Goal: Information Seeking & Learning: Learn about a topic

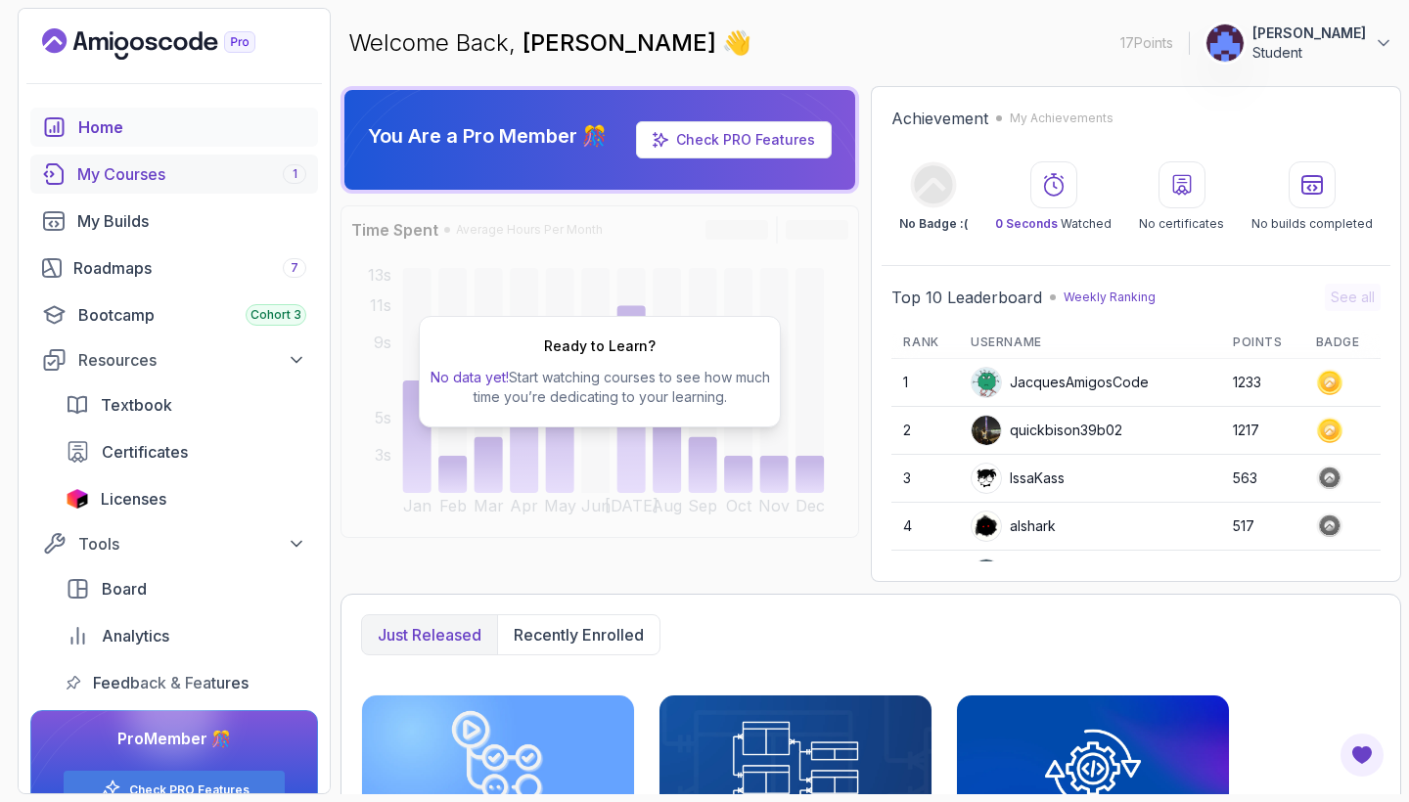
click at [192, 169] on div "My Courses 1" at bounding box center [191, 173] width 229 height 23
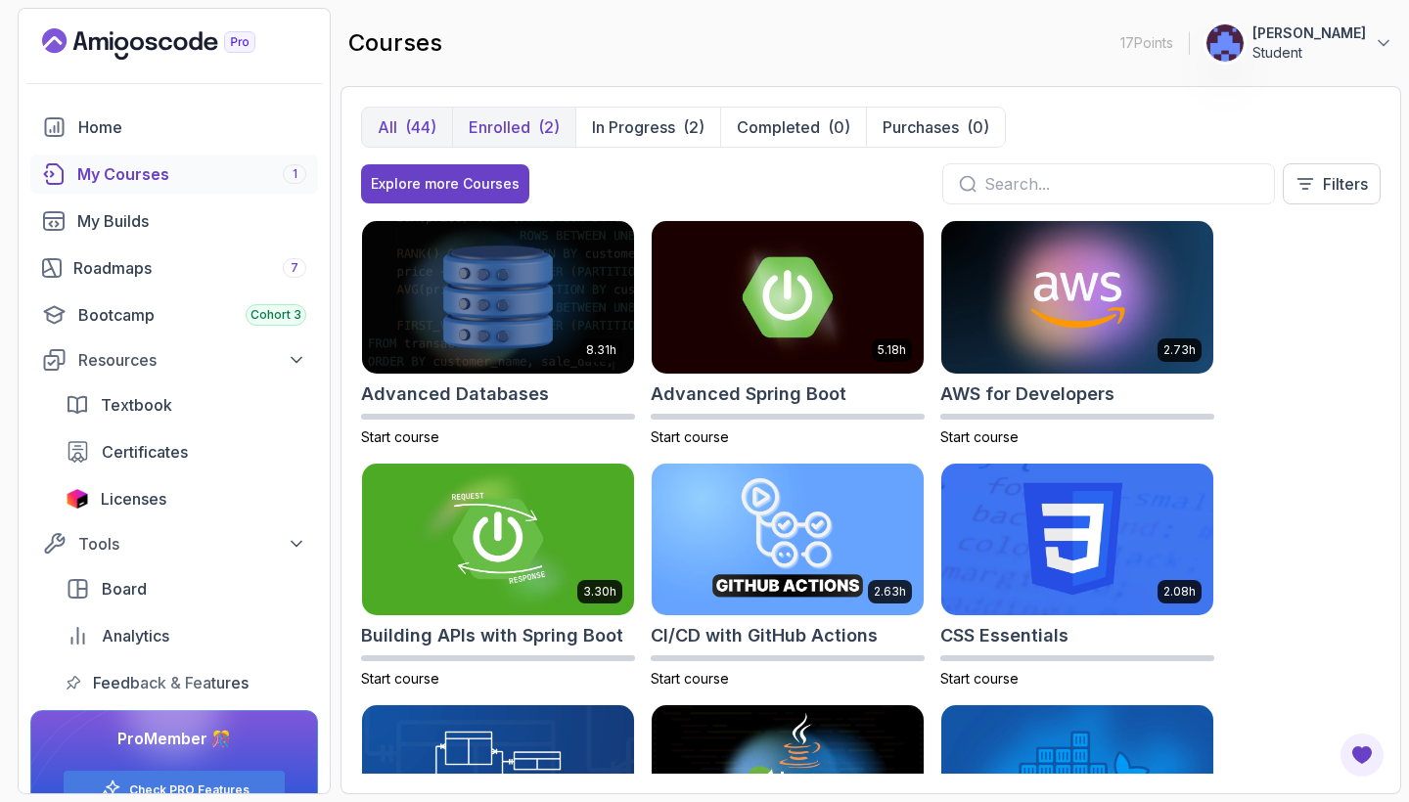
click at [522, 122] on p "Enrolled" at bounding box center [500, 126] width 62 height 23
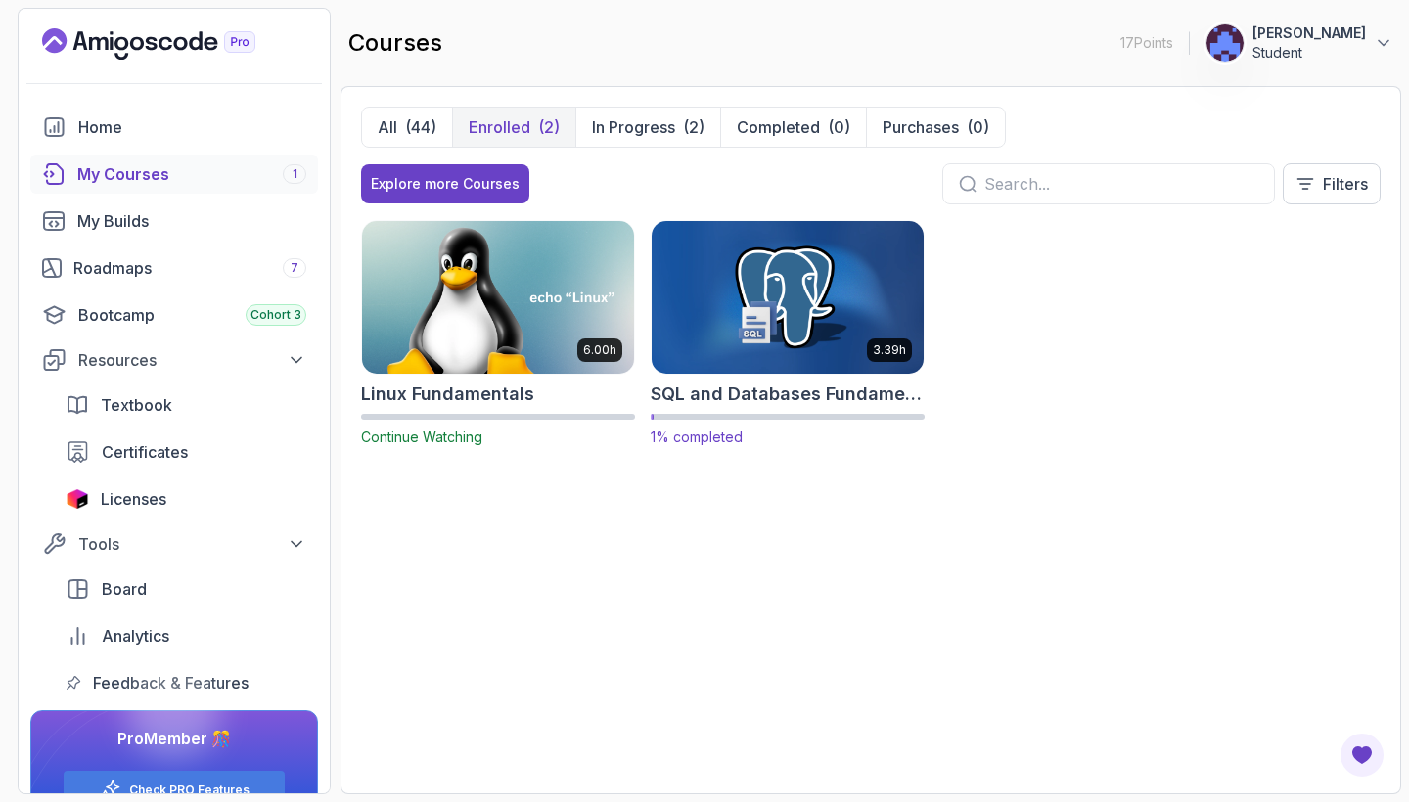
click at [798, 337] on img at bounding box center [788, 296] width 286 height 159
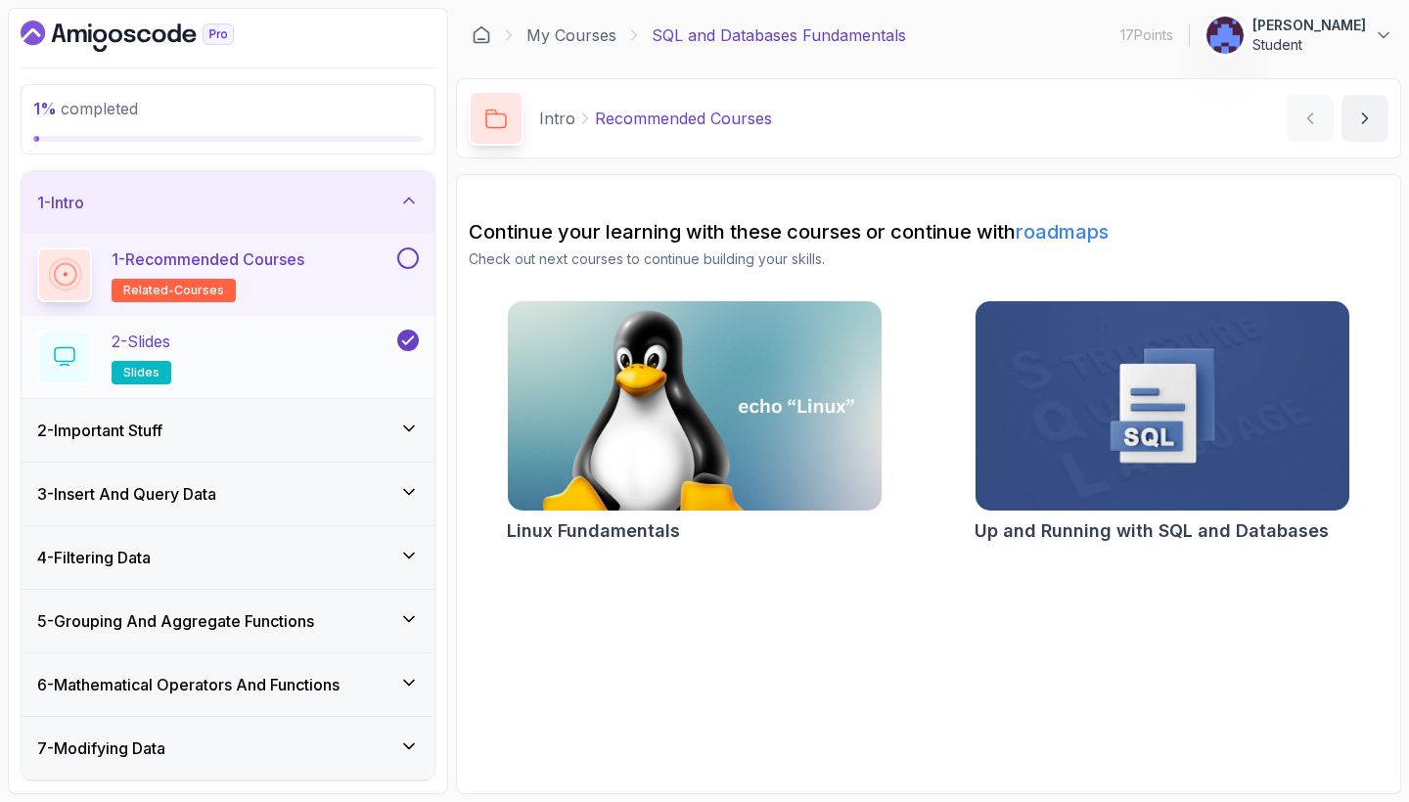
click at [135, 383] on p "slides" at bounding box center [142, 372] width 60 height 23
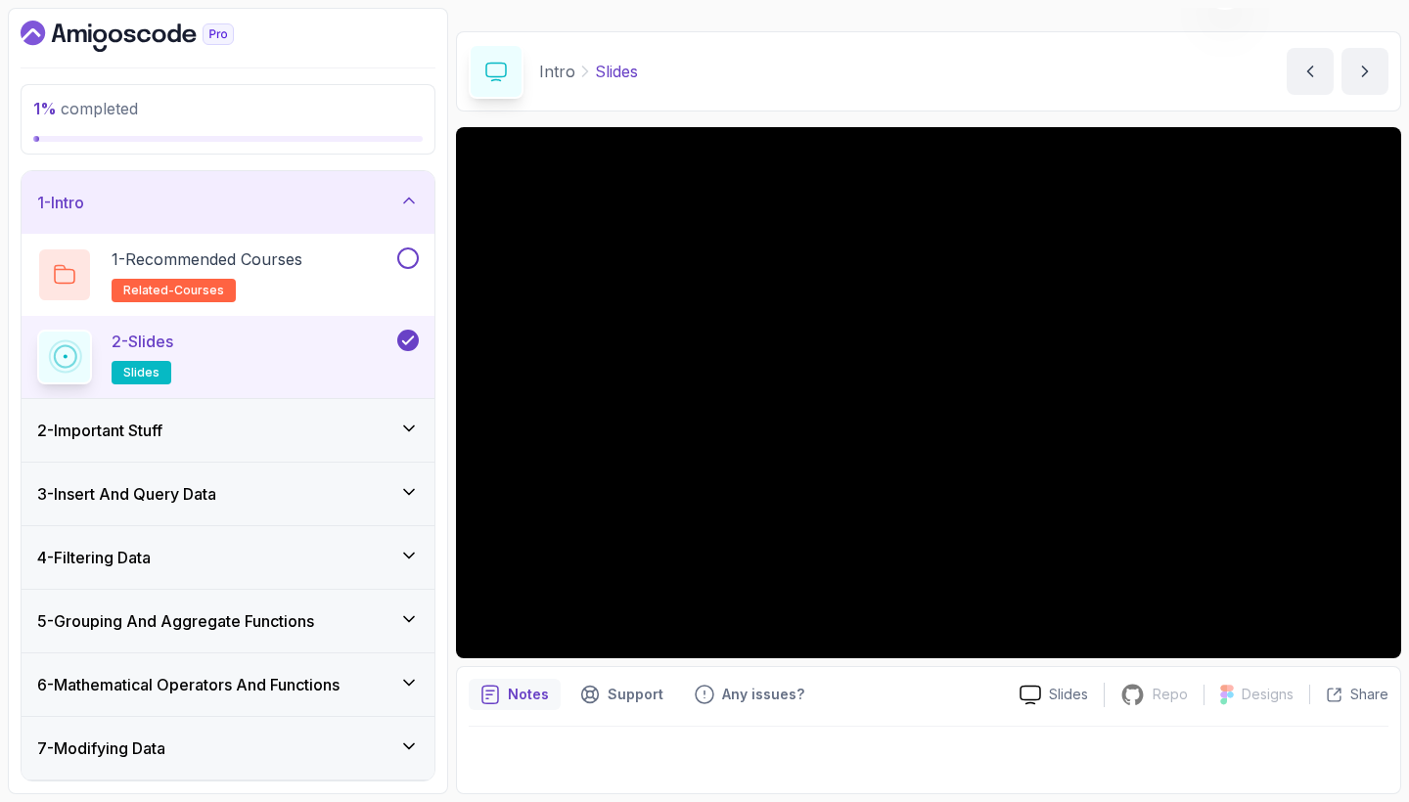
click at [1058, 680] on div "Slides Repo Repository not available Designs Design not available Share" at bounding box center [1196, 694] width 384 height 31
click at [1052, 700] on p "Slides" at bounding box center [1068, 695] width 39 height 20
click at [203, 444] on div "2 - Important Stuff" at bounding box center [228, 430] width 413 height 63
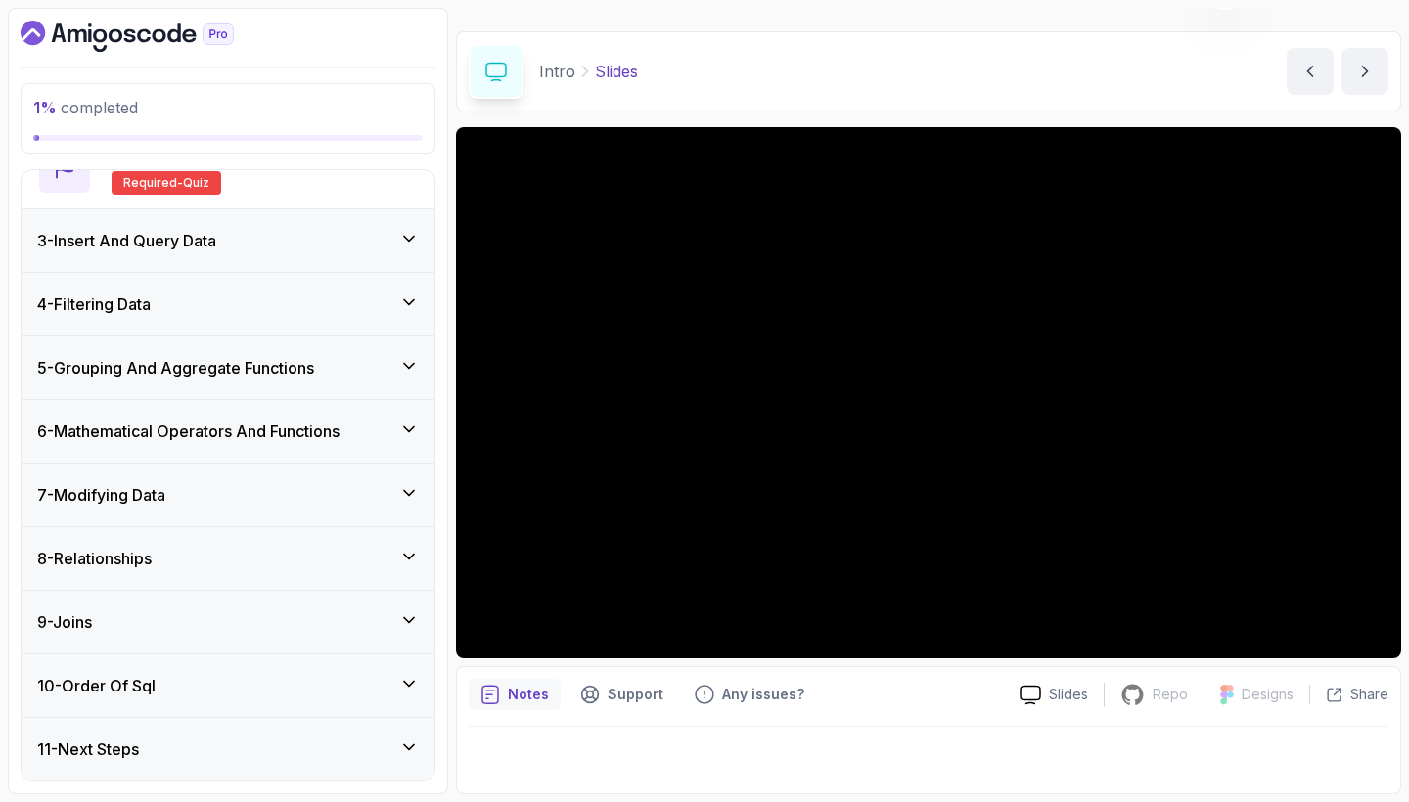
scroll to position [663, 0]
click at [361, 243] on div "3 - Insert And Query Data" at bounding box center [228, 240] width 382 height 23
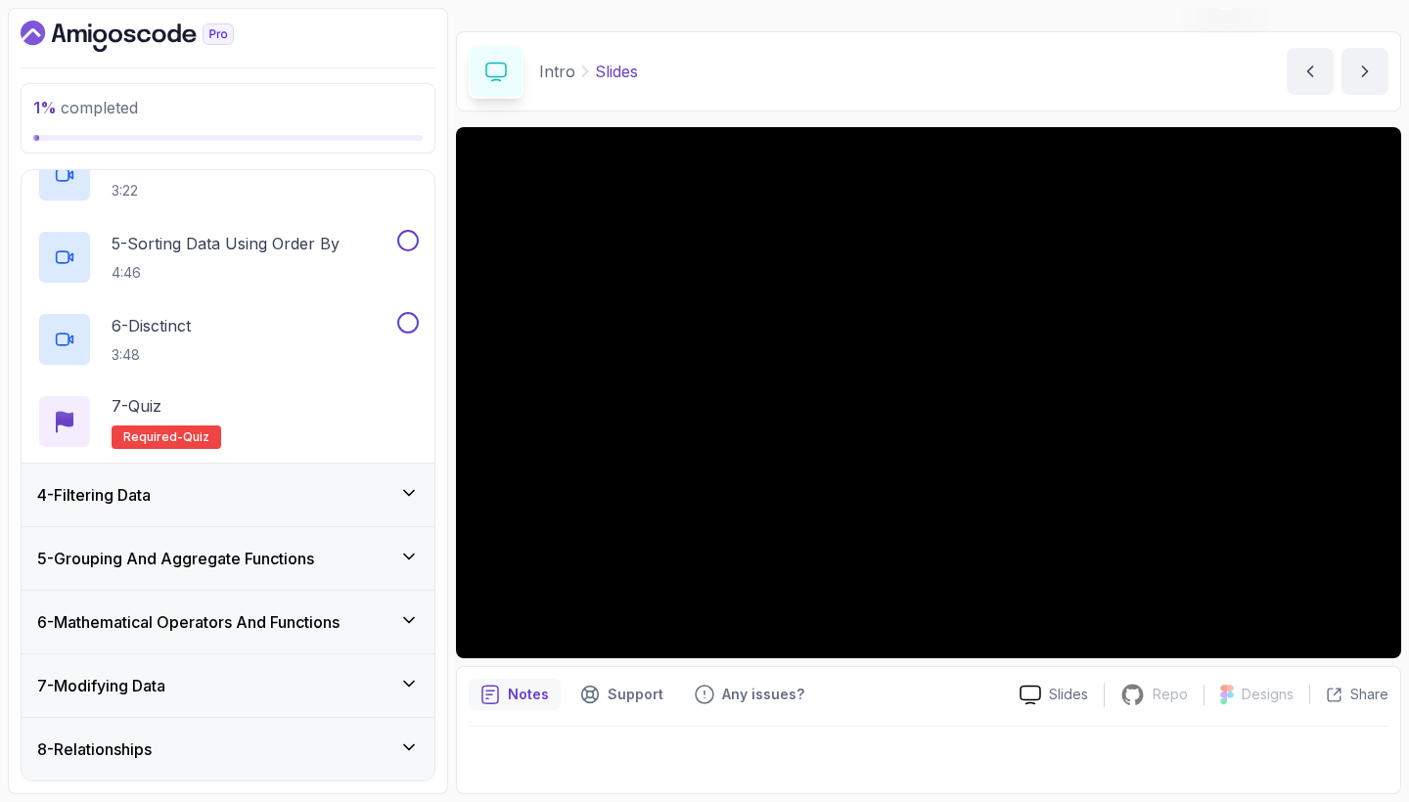
click at [348, 511] on div "4 - Filtering Data" at bounding box center [228, 495] width 413 height 63
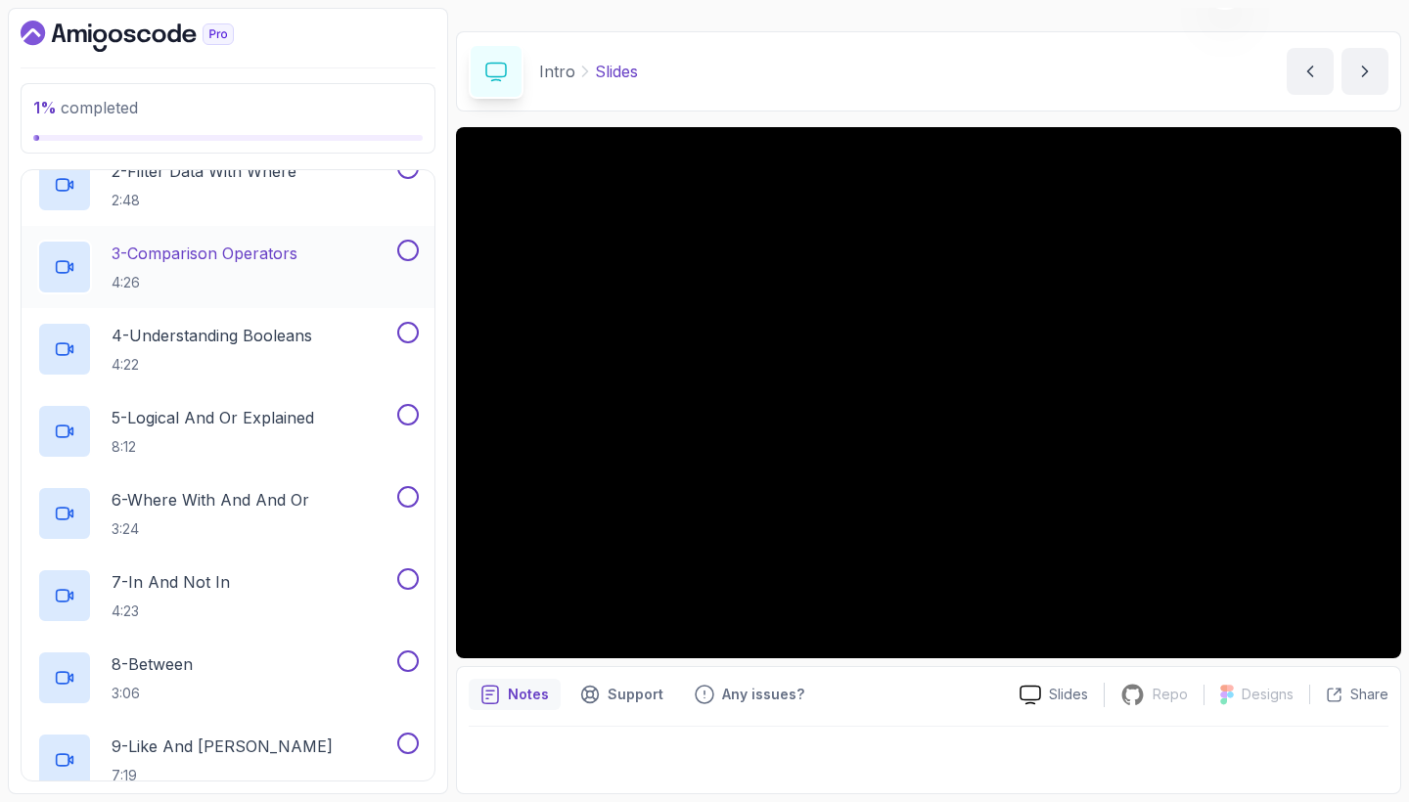
scroll to position [733, 0]
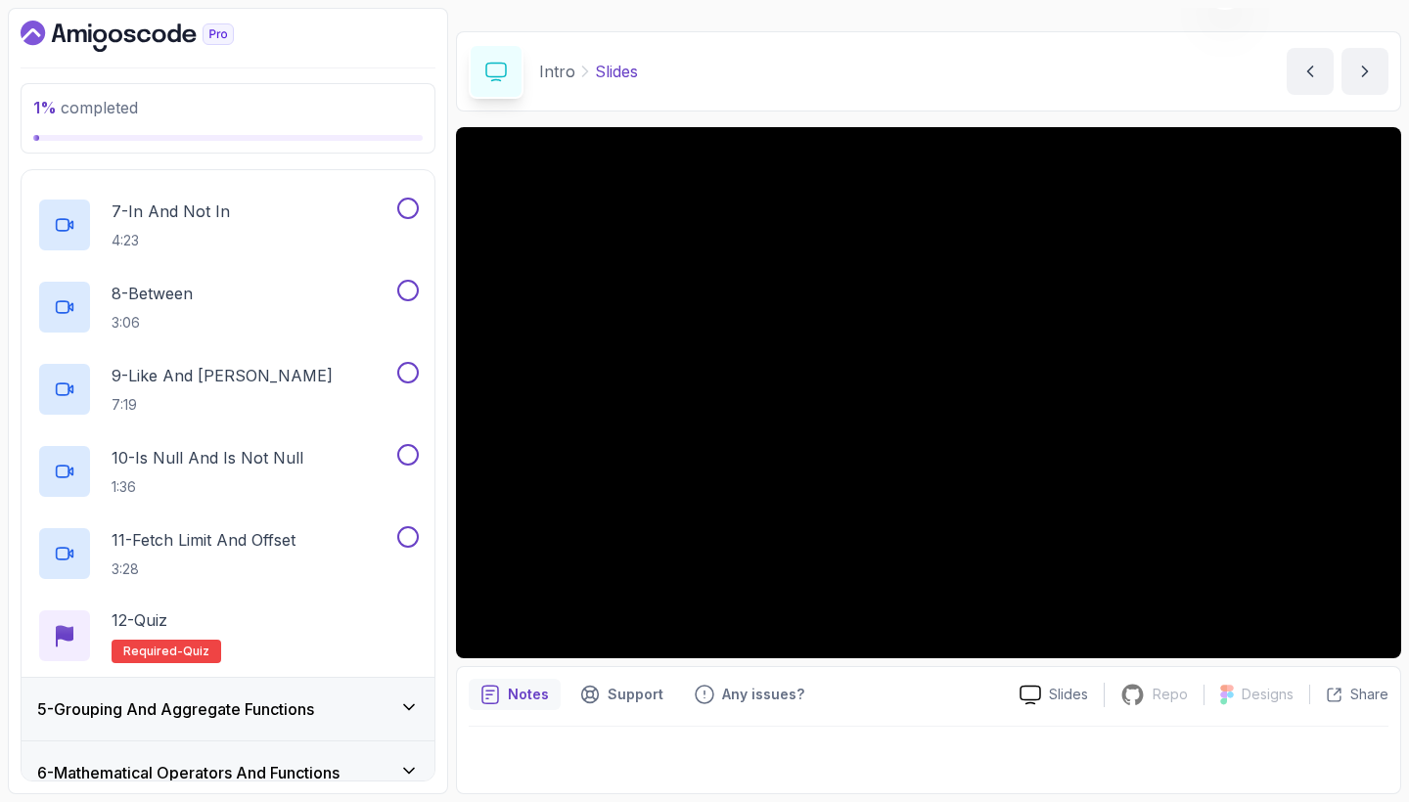
click at [314, 714] on h3 "5 - Grouping And Aggregate Functions" at bounding box center [175, 709] width 277 height 23
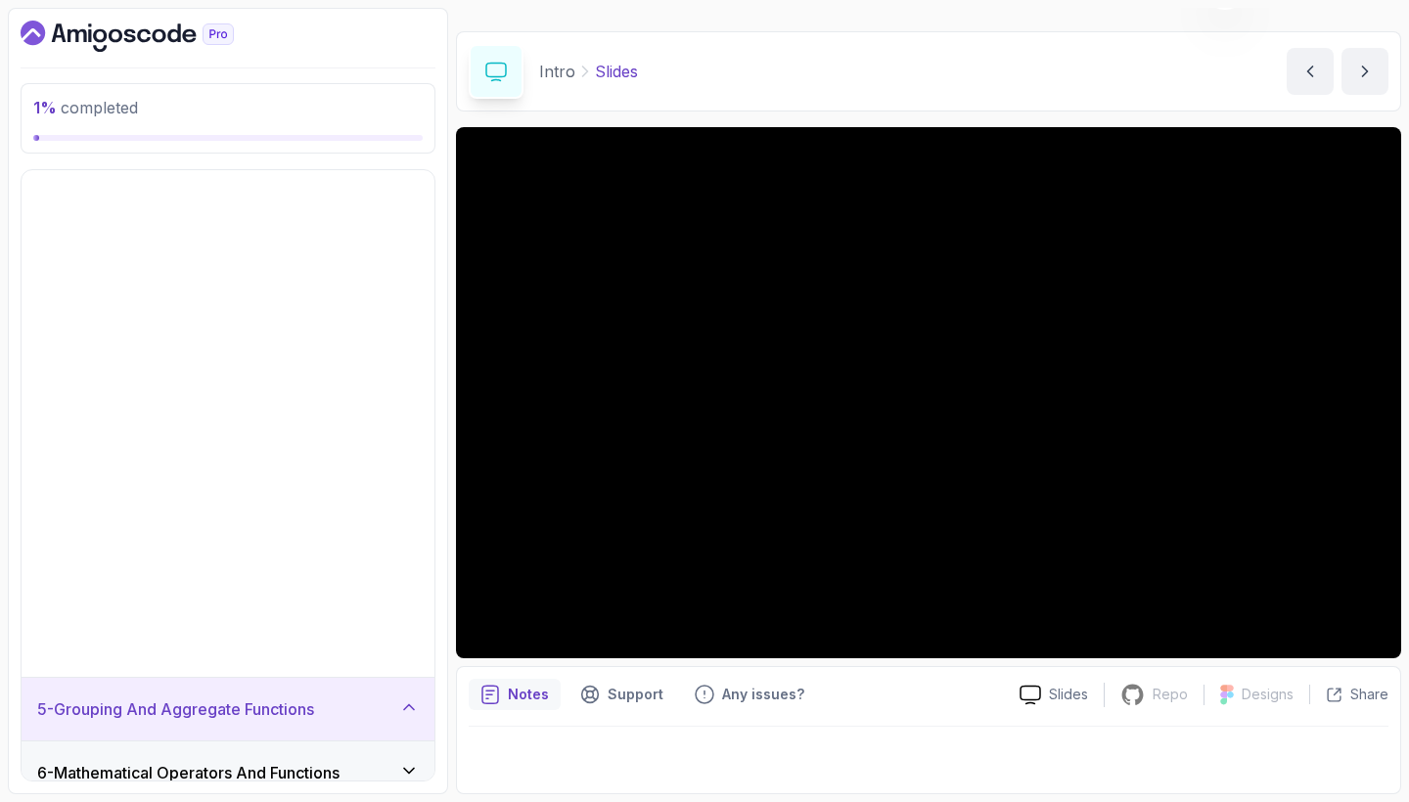
scroll to position [89, 0]
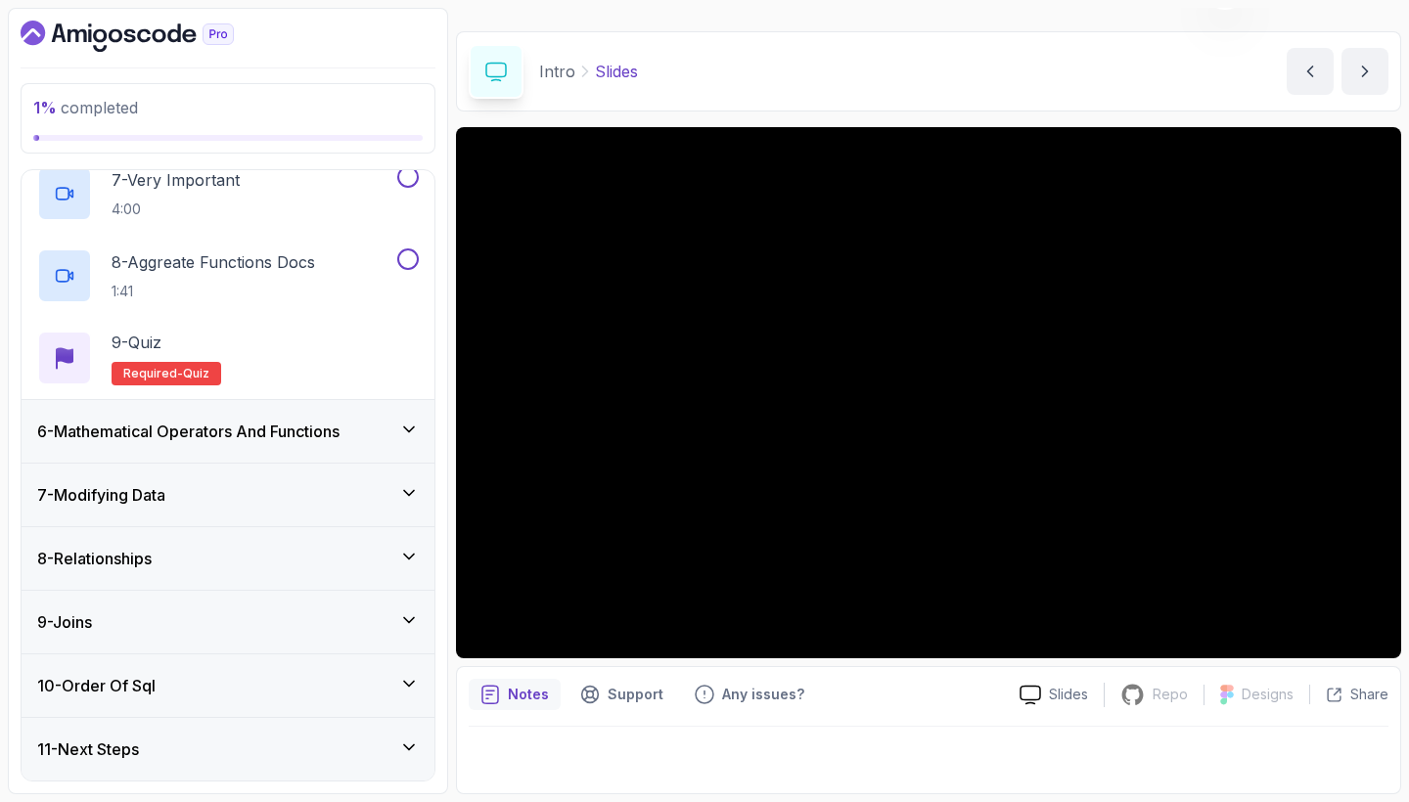
click at [364, 428] on div "6 - Mathematical Operators And Functions" at bounding box center [228, 431] width 382 height 23
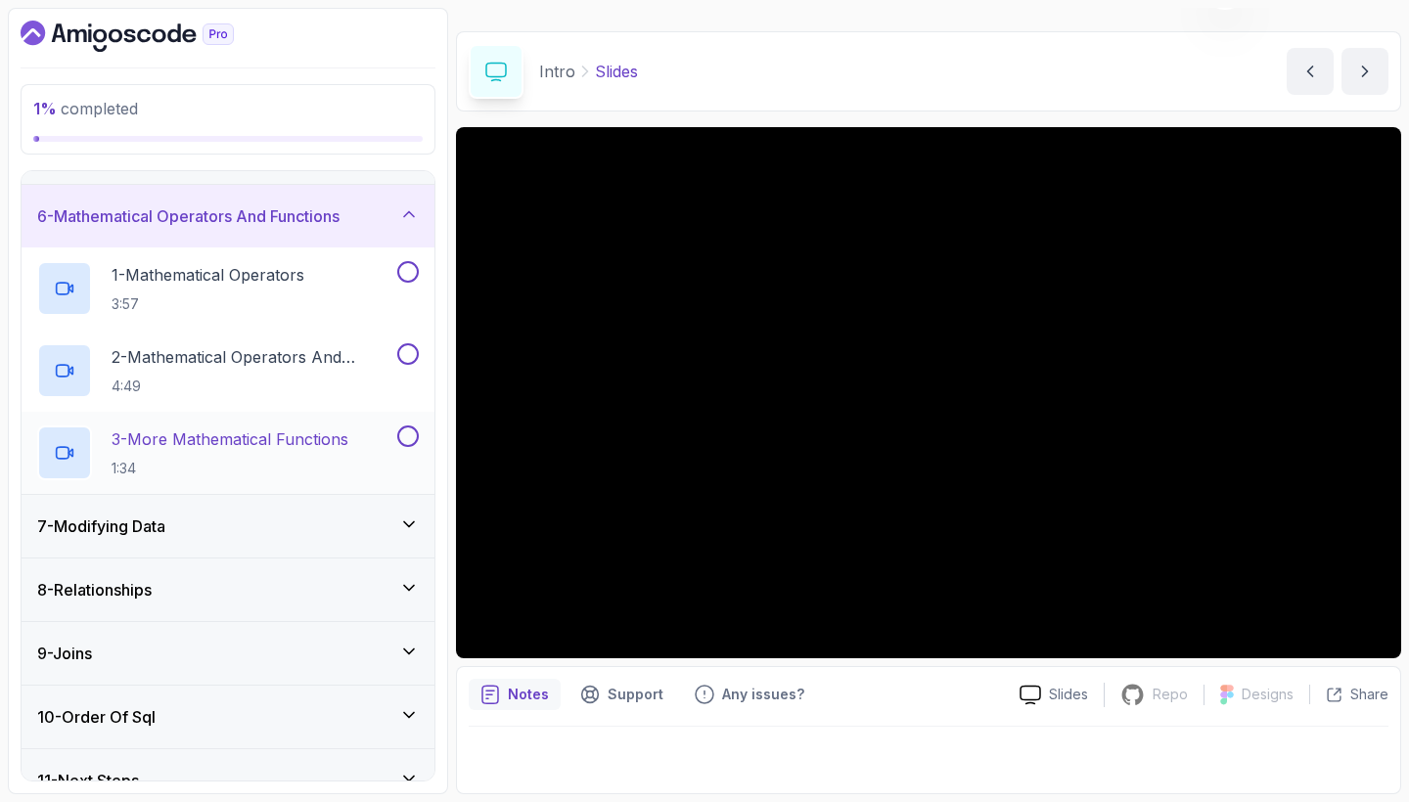
scroll to position [310, 0]
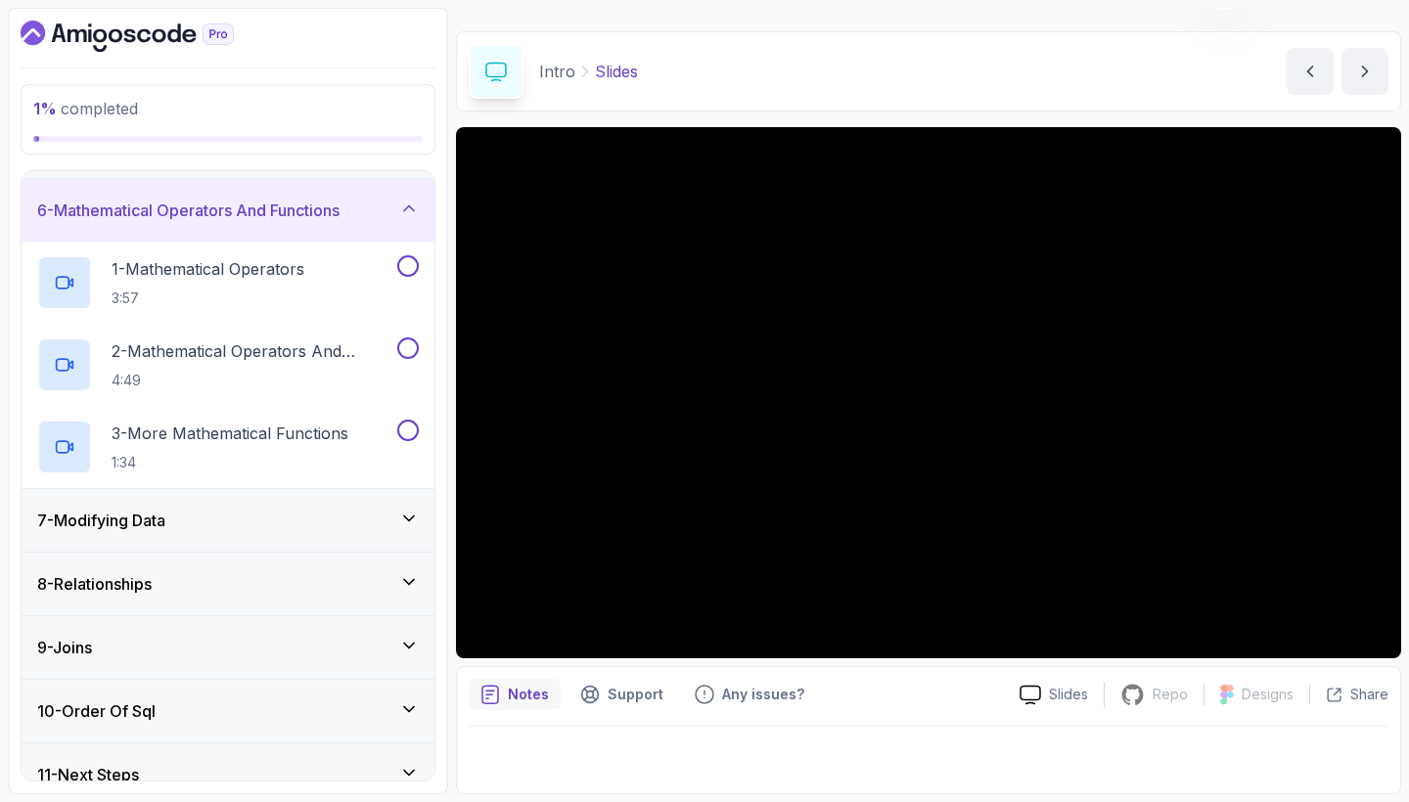
click at [332, 519] on div "7 - Modifying Data" at bounding box center [228, 520] width 382 height 23
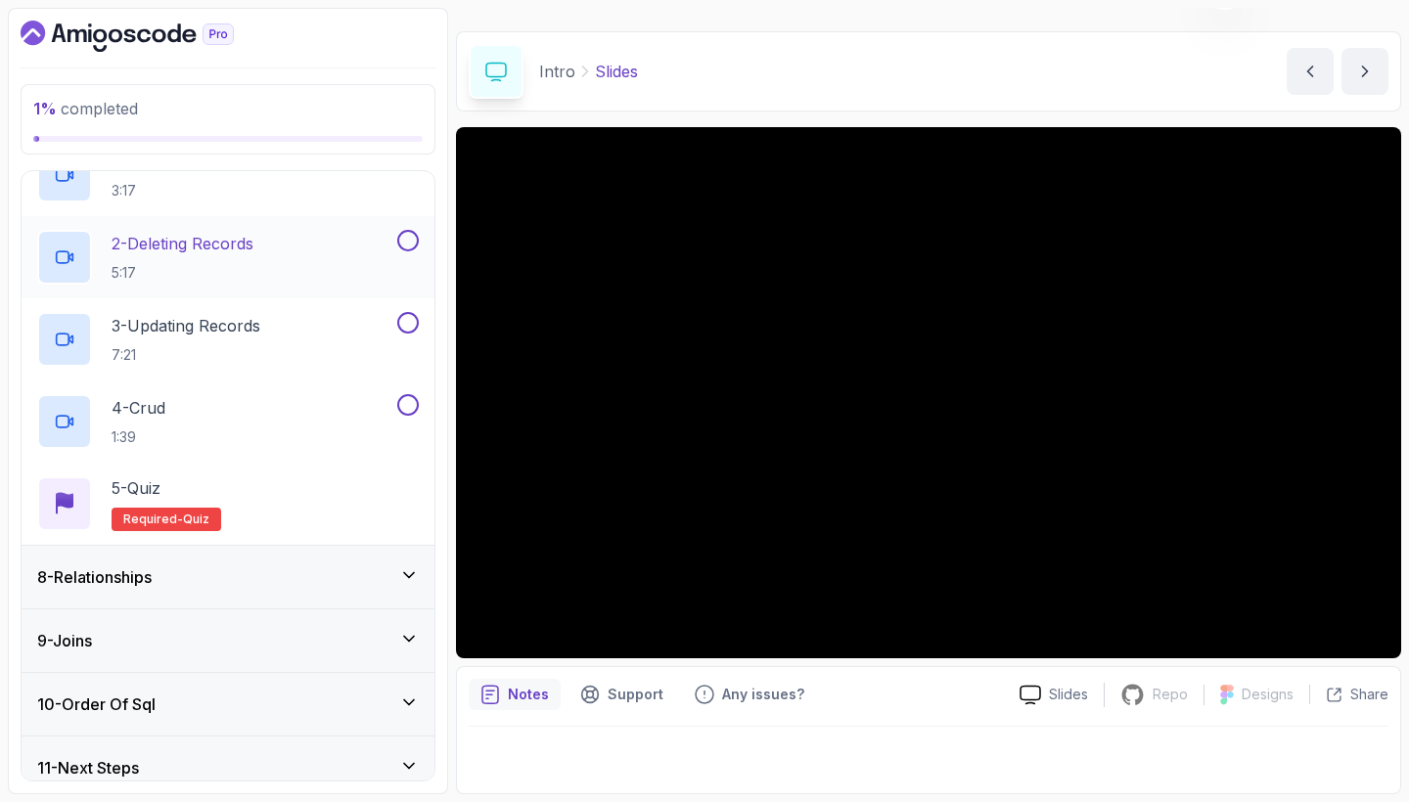
scroll to position [486, 0]
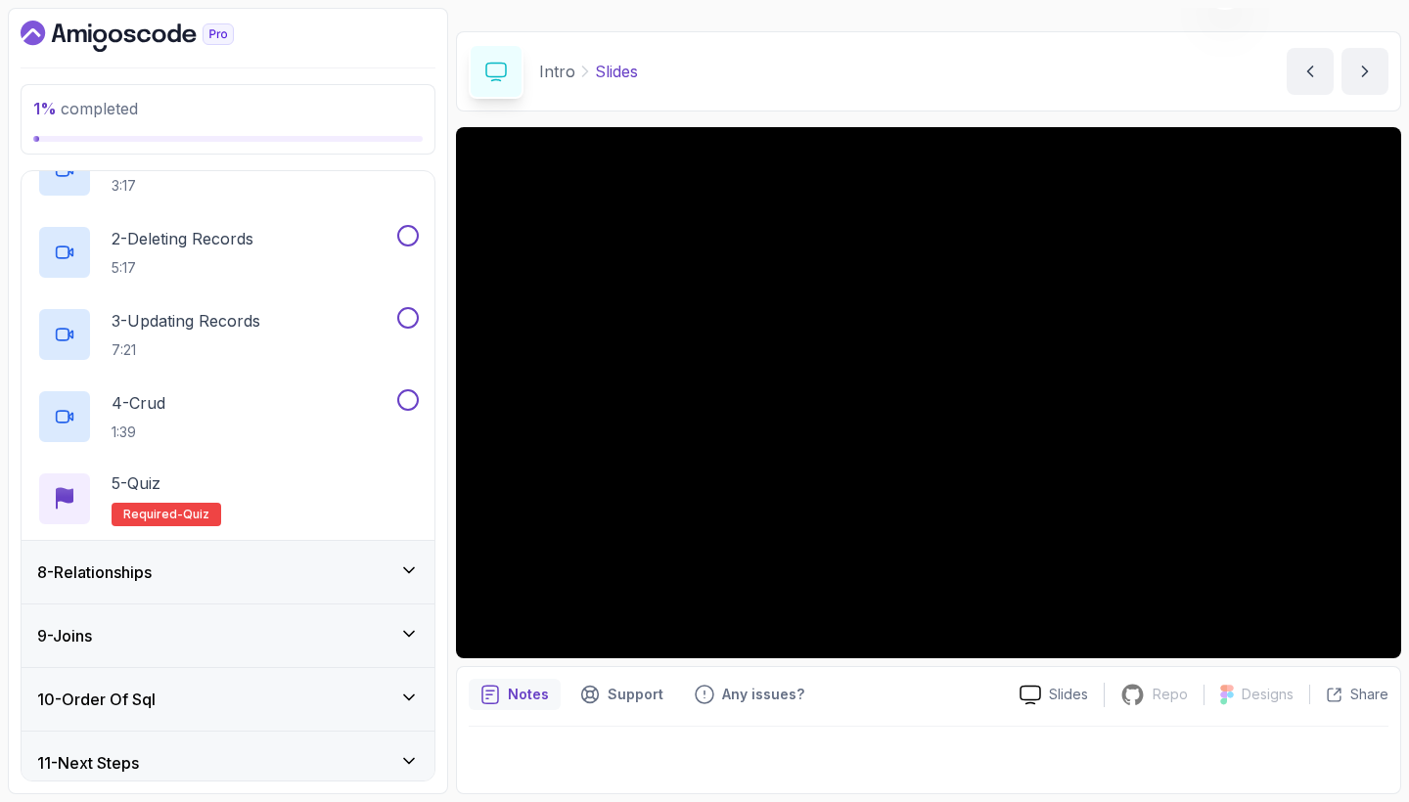
click at [340, 563] on div "8 - Relationships" at bounding box center [228, 572] width 382 height 23
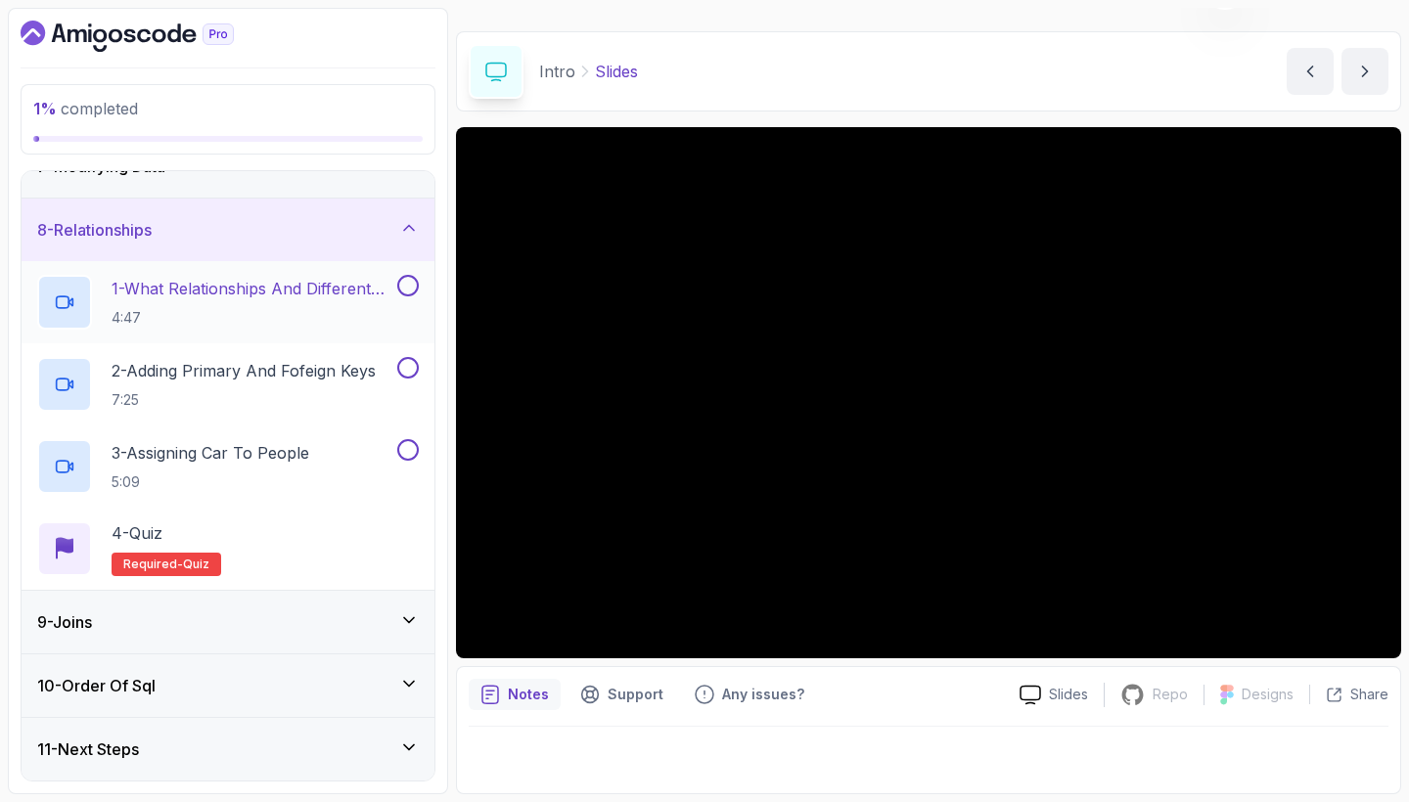
scroll to position [418, 0]
click at [330, 633] on div "9 - Joins" at bounding box center [228, 621] width 382 height 23
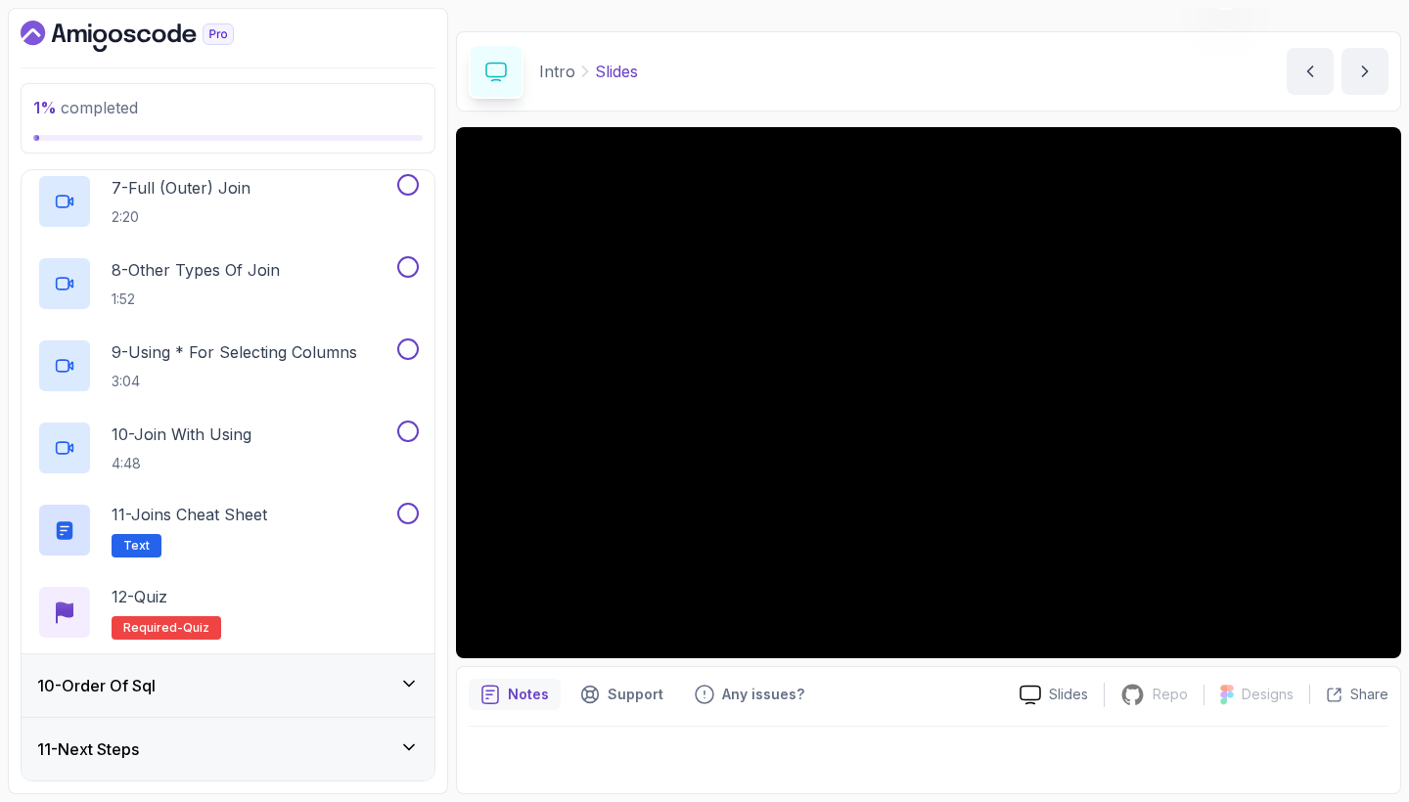
scroll to position [0, 0]
click at [324, 687] on div "10 - Order Of Sql" at bounding box center [228, 685] width 382 height 23
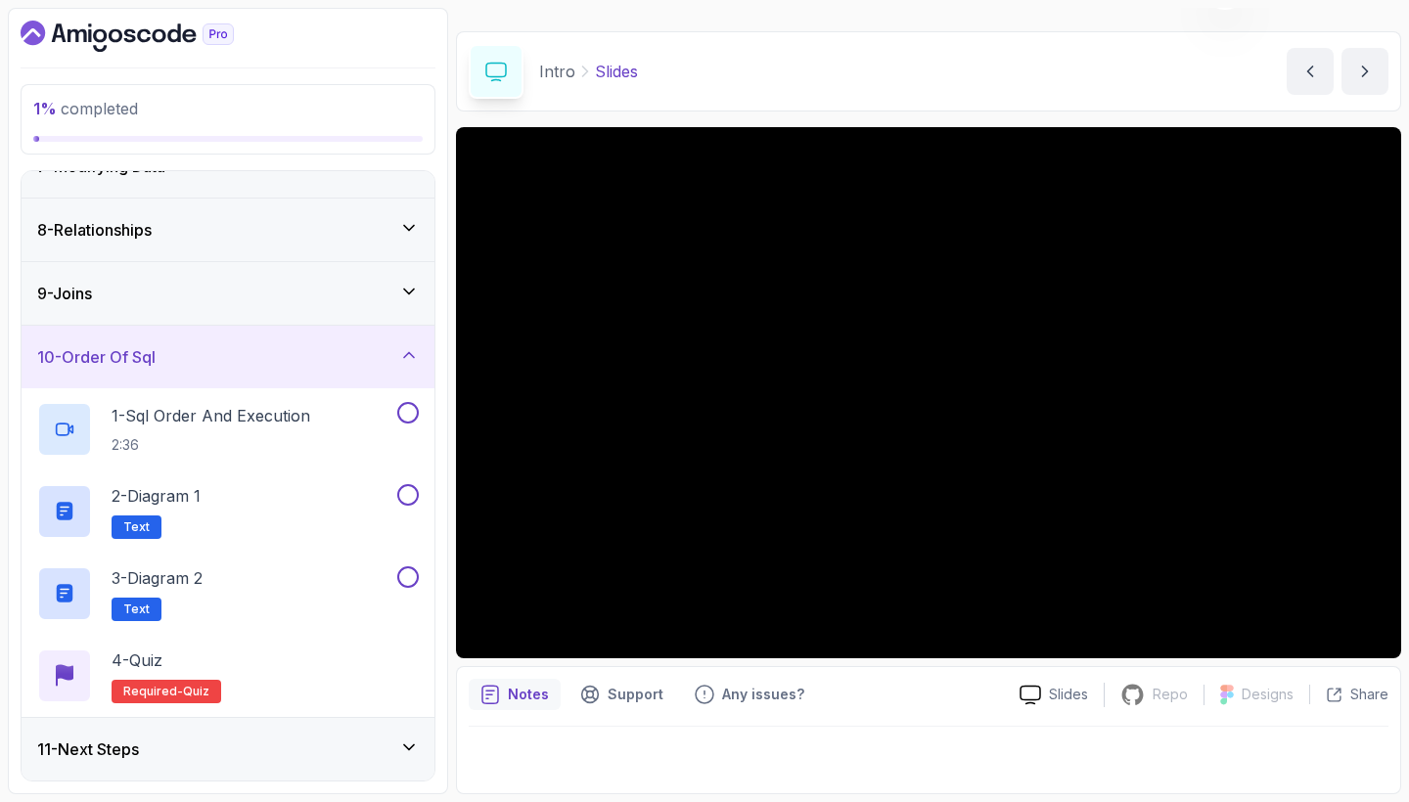
click at [333, 757] on div "11 - Next Steps" at bounding box center [228, 749] width 382 height 23
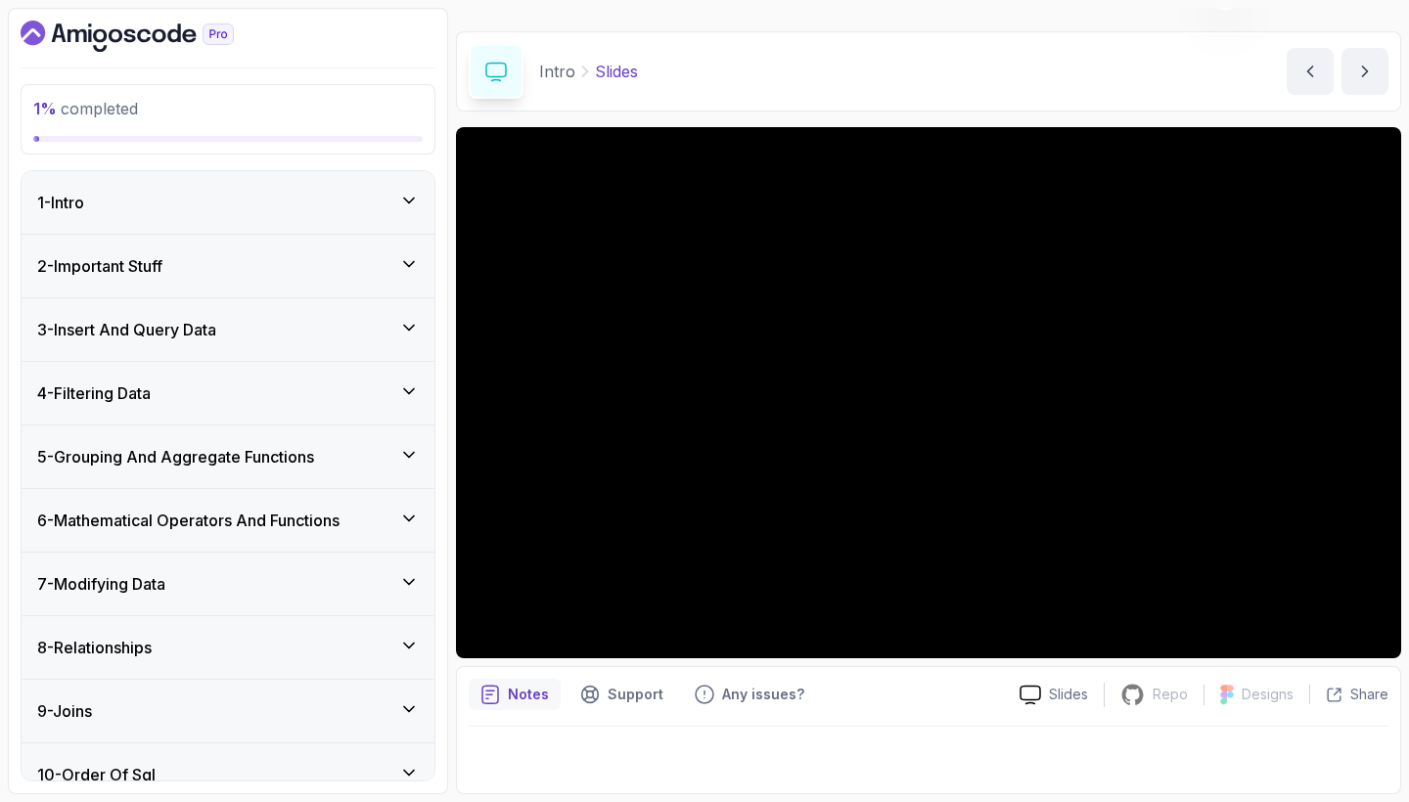
click at [407, 270] on icon at bounding box center [409, 264] width 20 height 20
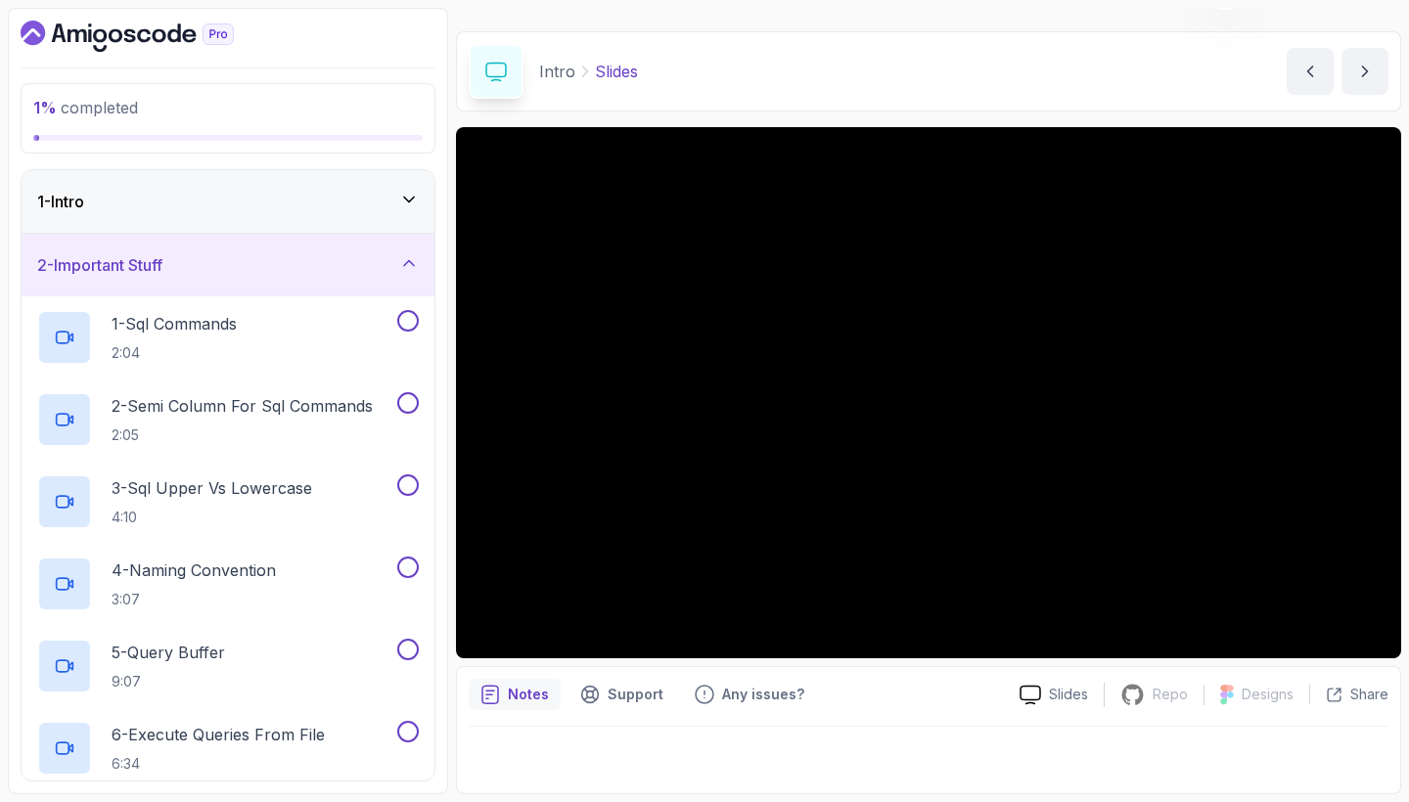
click at [379, 208] on div "1 - Intro" at bounding box center [228, 201] width 382 height 23
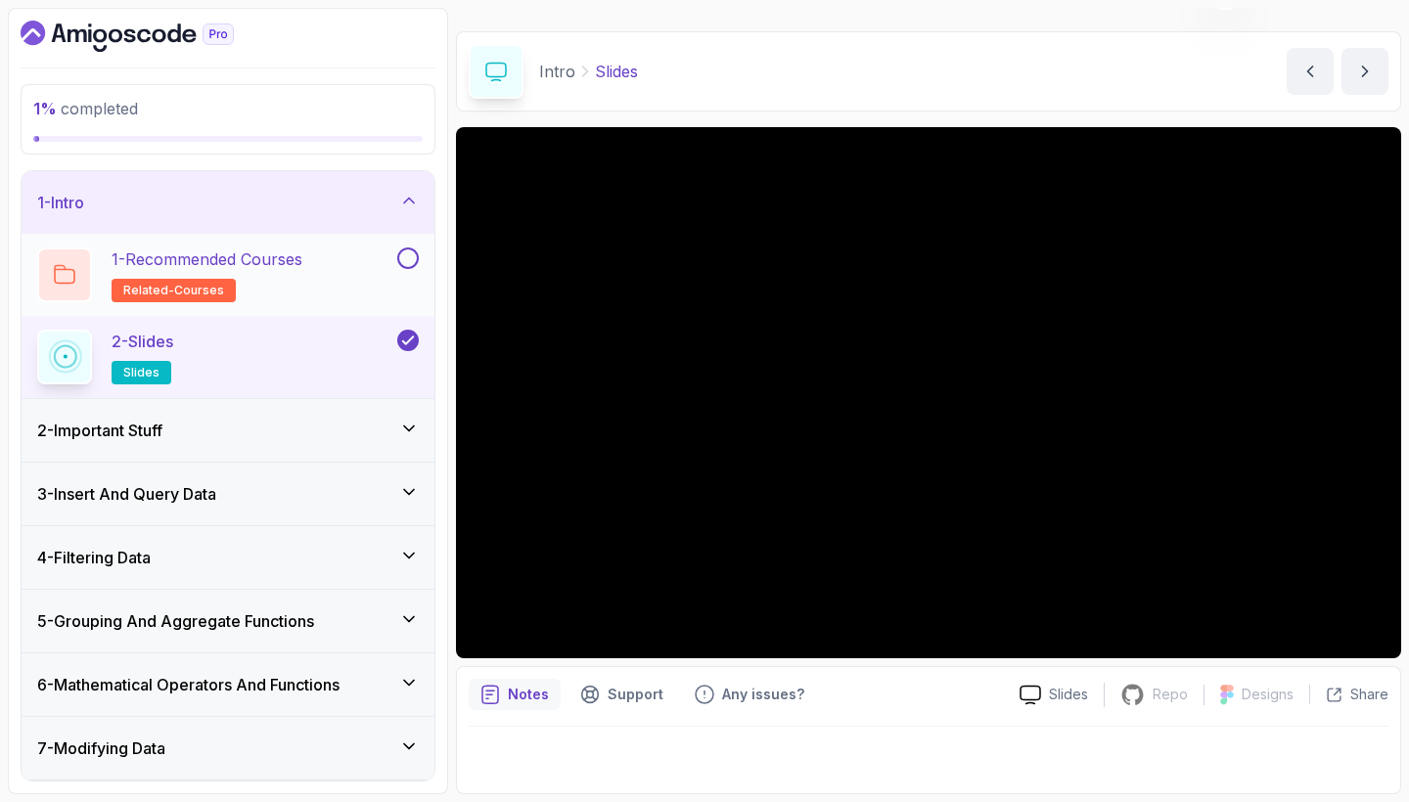
click at [193, 301] on p "related-courses" at bounding box center [174, 290] width 124 height 23
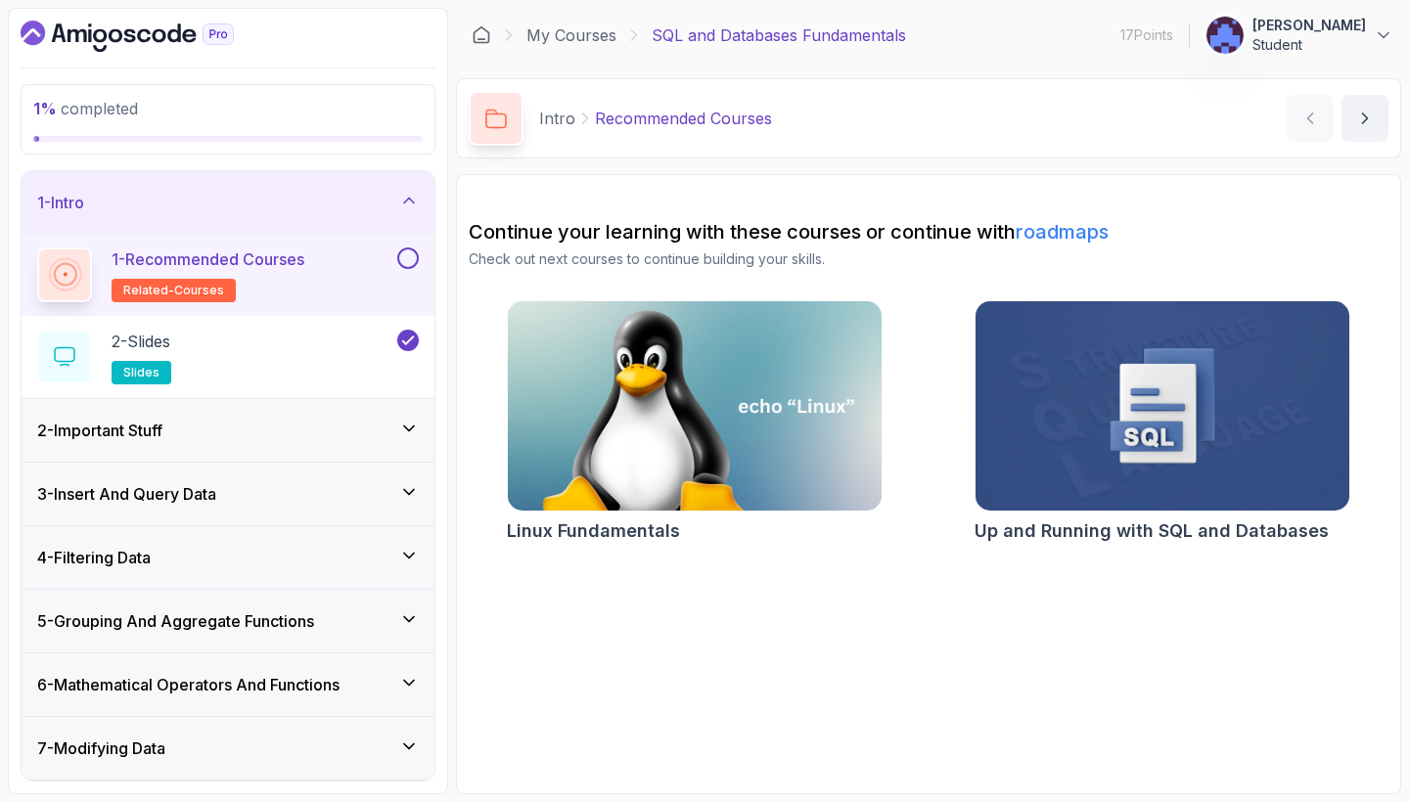
click at [361, 435] on div "2 - Important Stuff" at bounding box center [228, 430] width 382 height 23
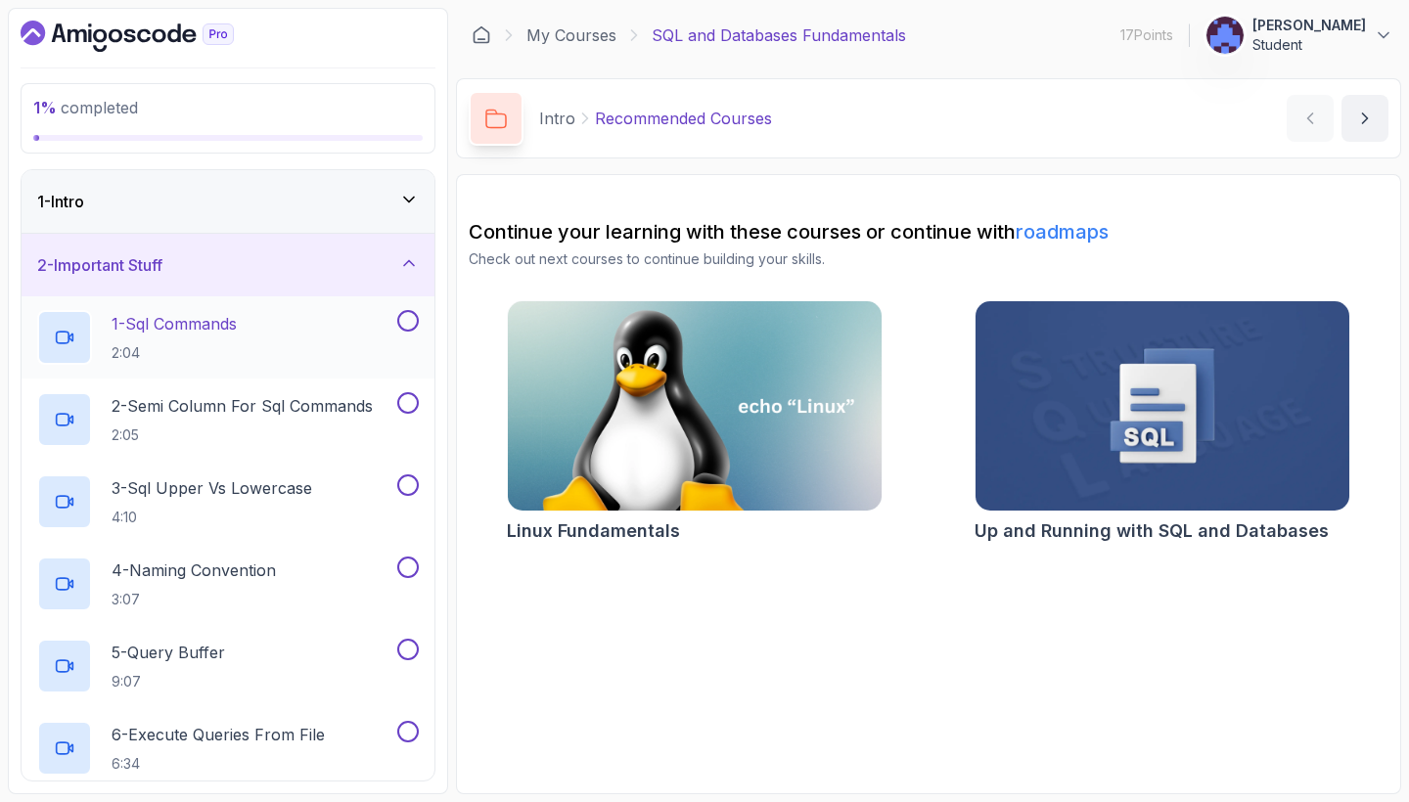
click at [347, 336] on div "1 - Sql Commands 2:04" at bounding box center [215, 337] width 356 height 55
